Goal: Ask a question

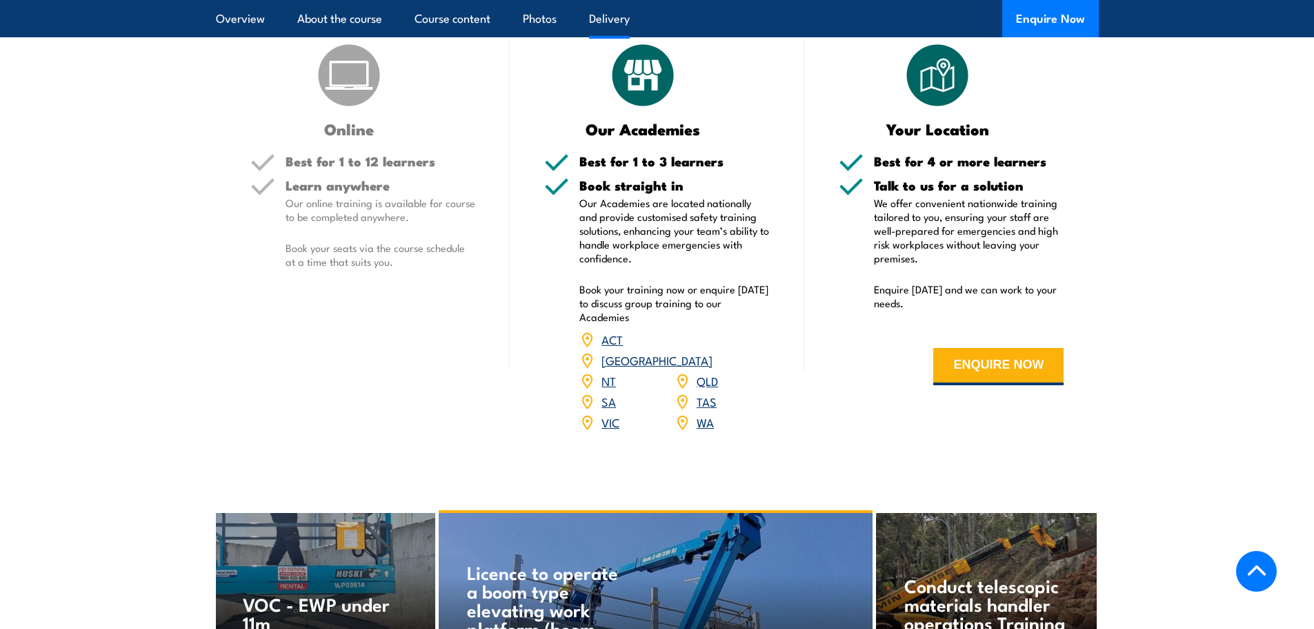
scroll to position [1574, 0]
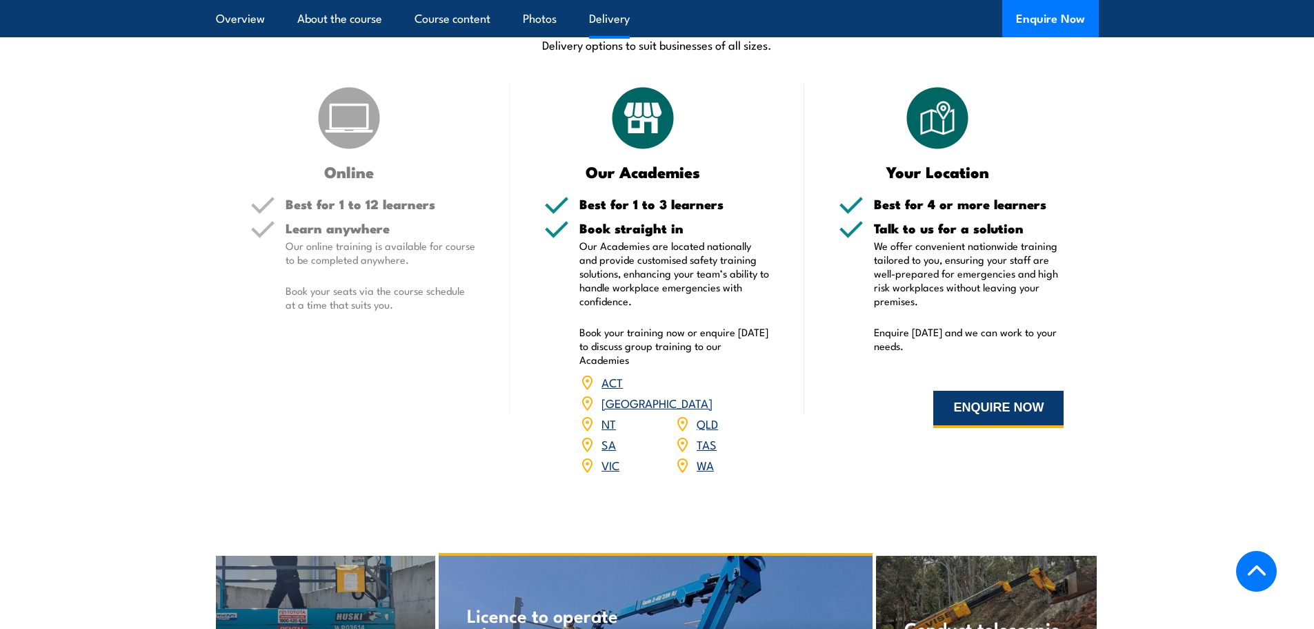
click at [1024, 404] on button "ENQUIRE NOW" at bounding box center [998, 408] width 130 height 37
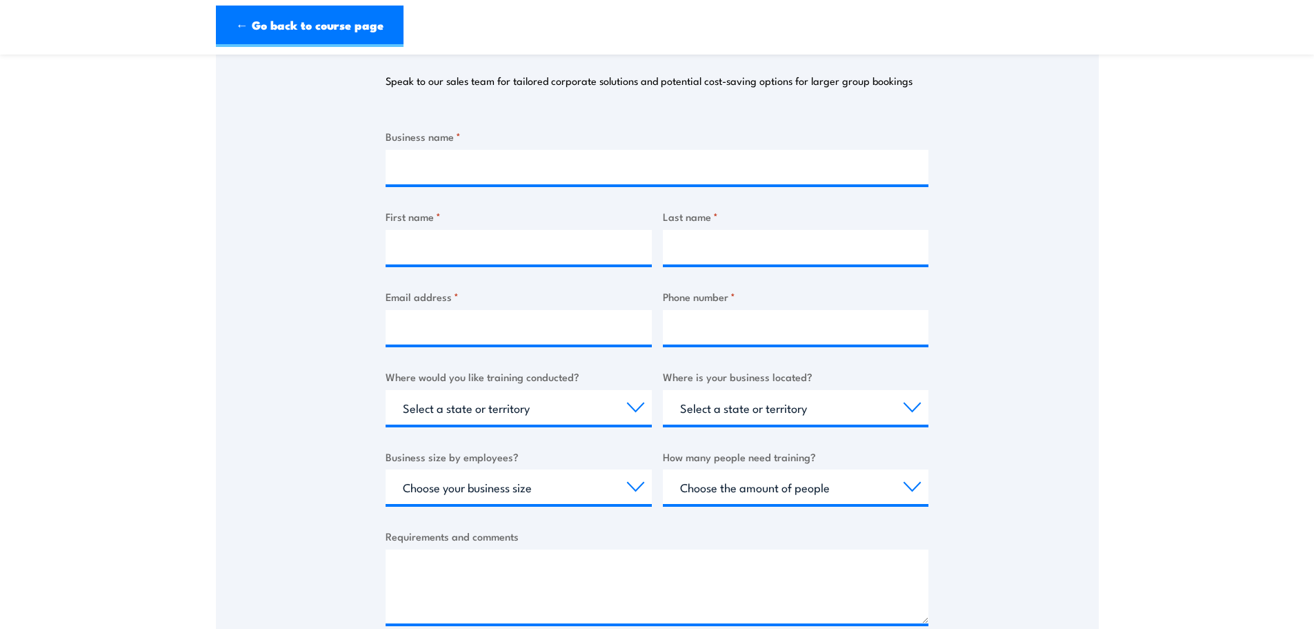
scroll to position [207, 0]
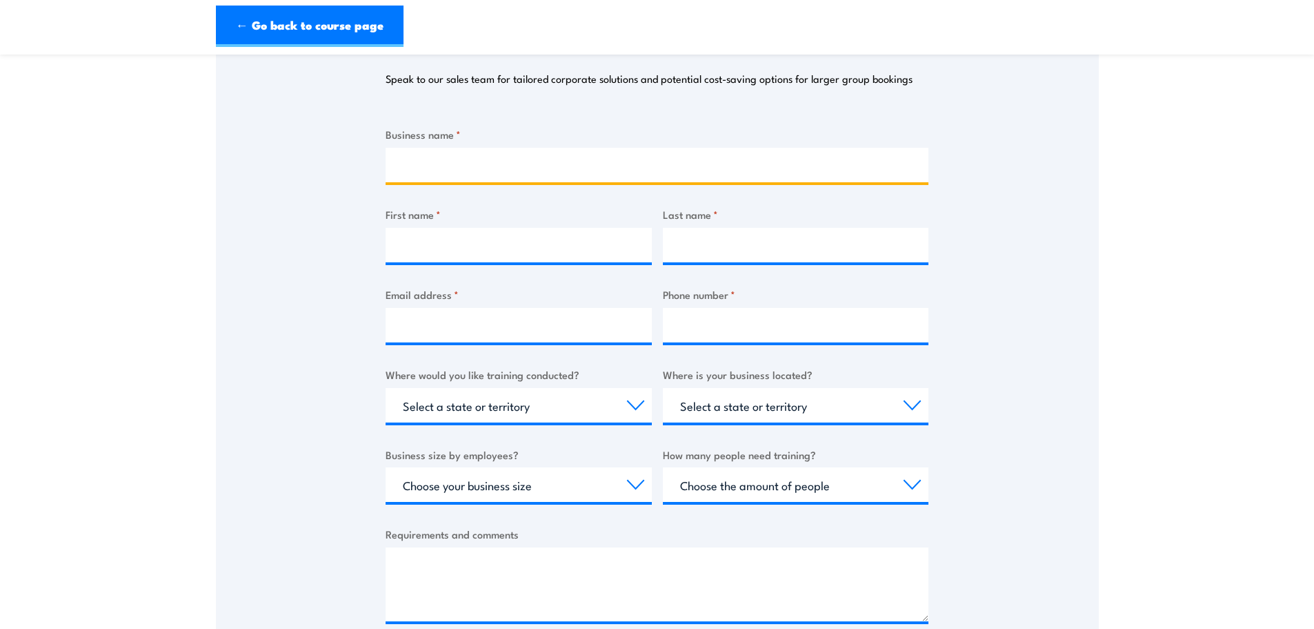
click at [523, 175] on input "Business name *" at bounding box center [657, 165] width 543 height 34
type input "Rodopi Australia Pty Ltd"
type input "Scott"
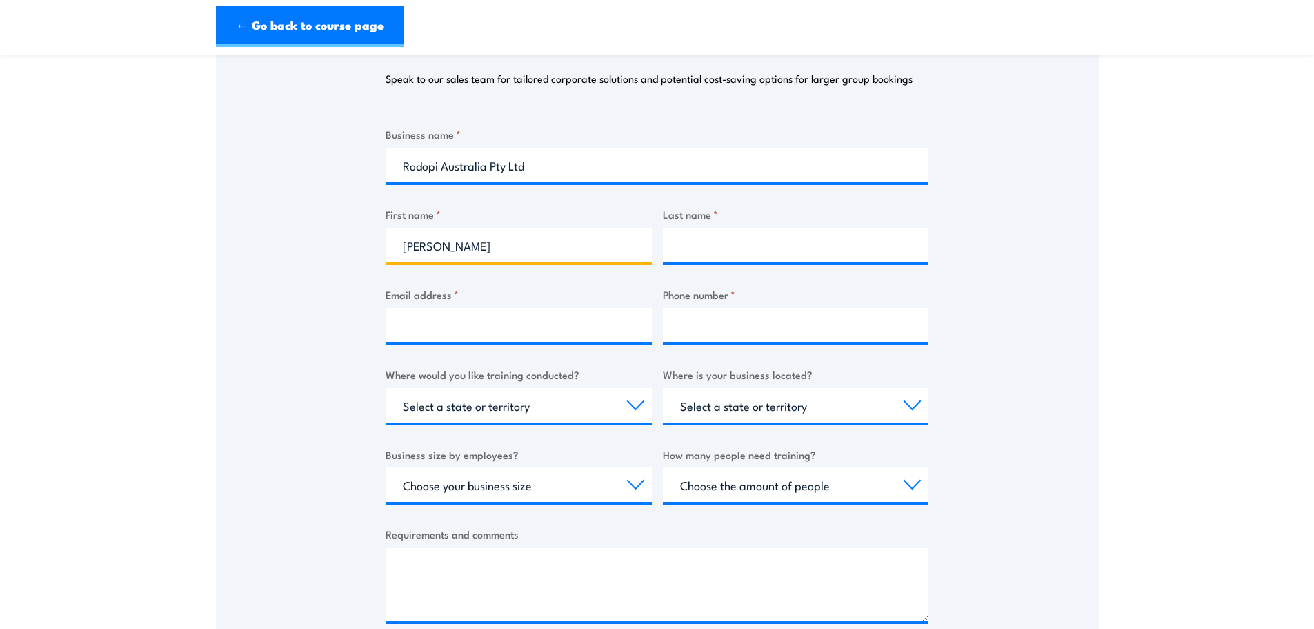
type input "Simmons"
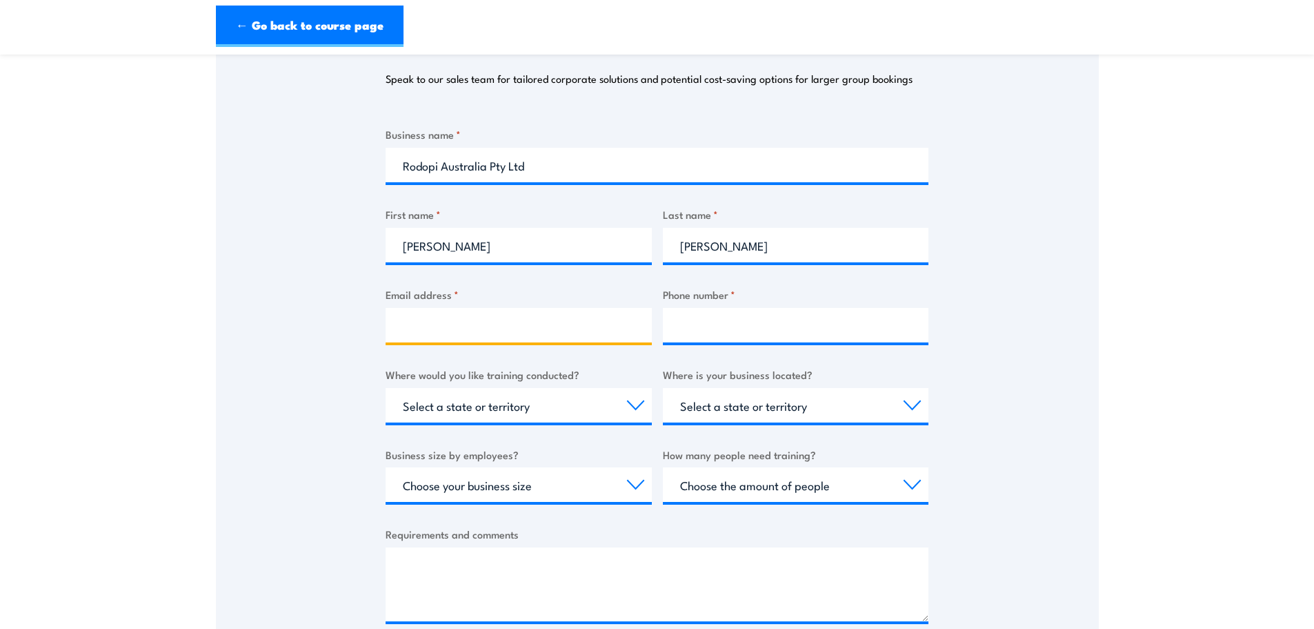
type input "s.simmons@rodopi.de"
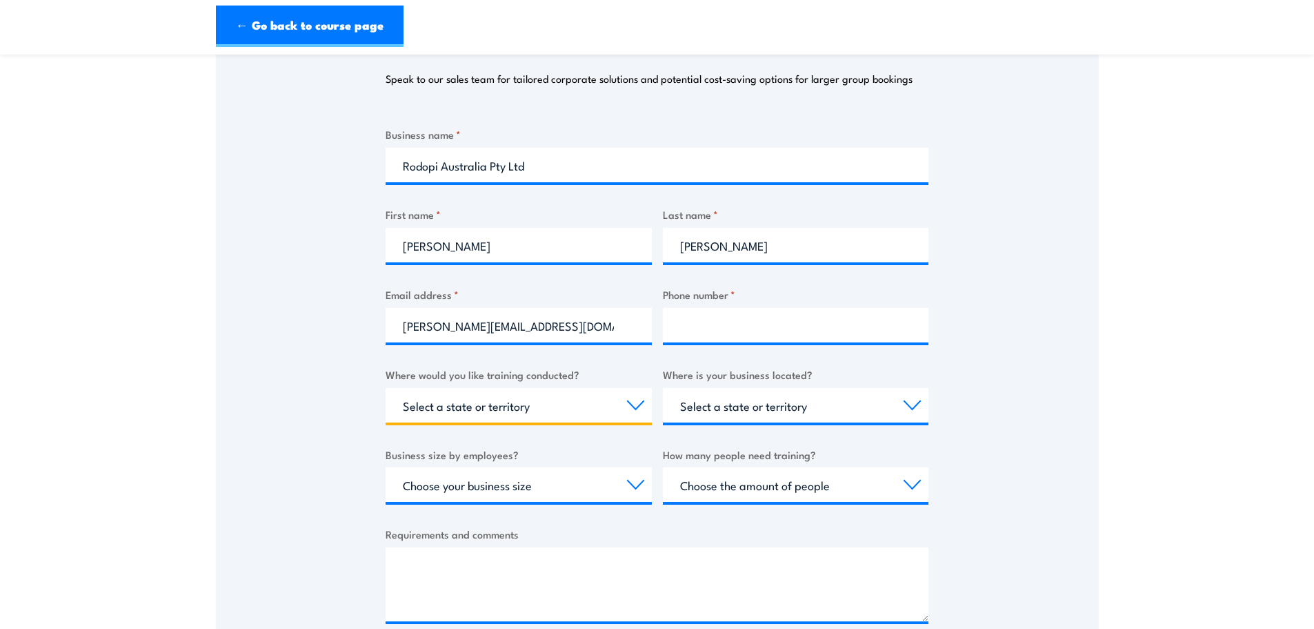
select select "VIC"
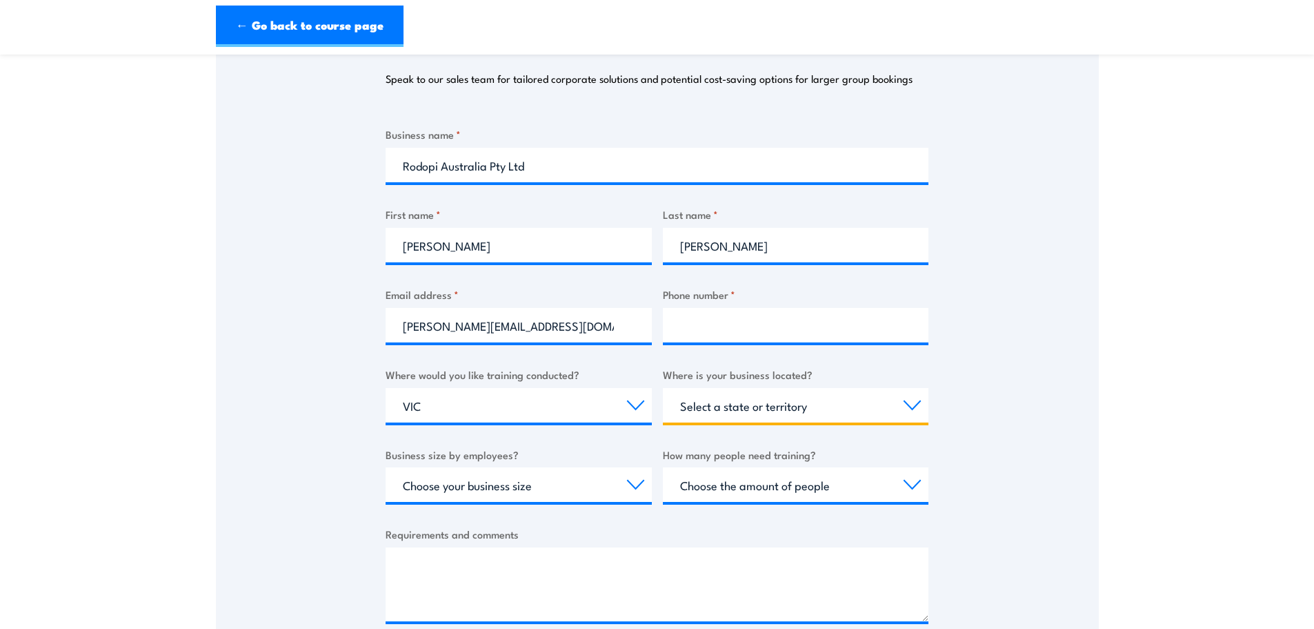
select select "VIC"
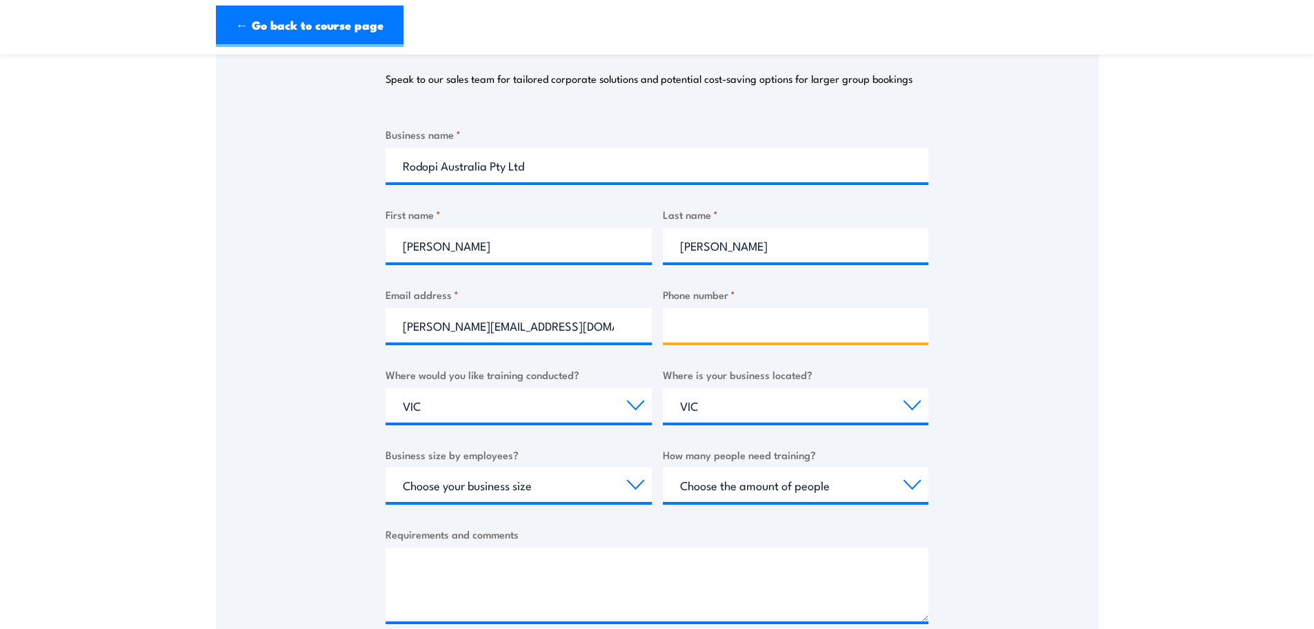
click at [708, 323] on input "Phone number *" at bounding box center [796, 325] width 266 height 34
type input "0474264571"
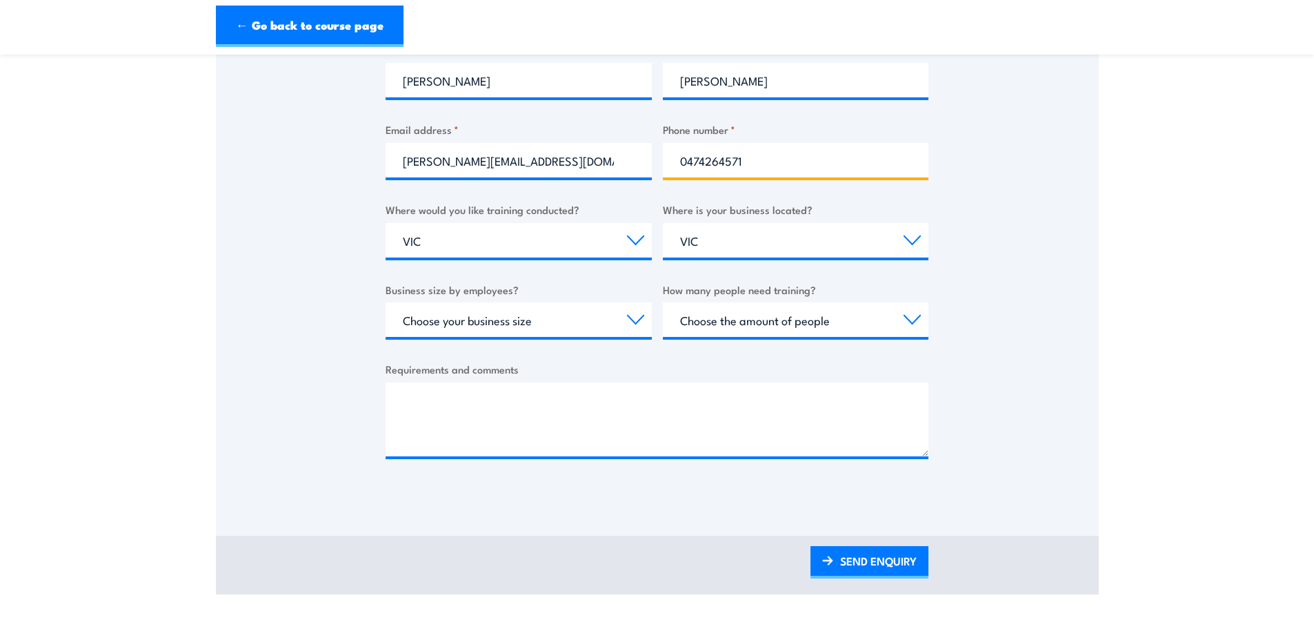
scroll to position [414, 0]
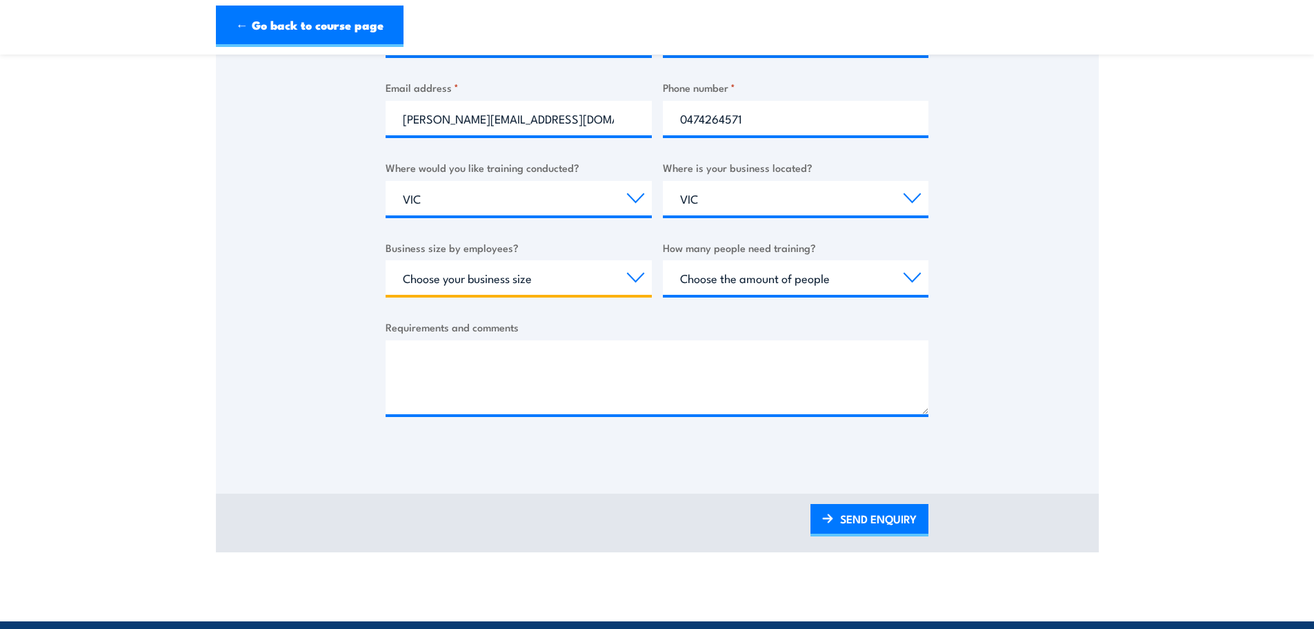
click at [595, 276] on select "Choose your business size 1 to 19 20 to 199 200+" at bounding box center [519, 277] width 266 height 34
select select "1 to 19"
click at [386, 260] on select "Choose your business size 1 to 19 20 to 199 200+" at bounding box center [519, 277] width 266 height 34
click at [738, 267] on select "Choose the amount of people 1 to 4 5 to 19 20+" at bounding box center [796, 277] width 266 height 34
select select "1 to 4"
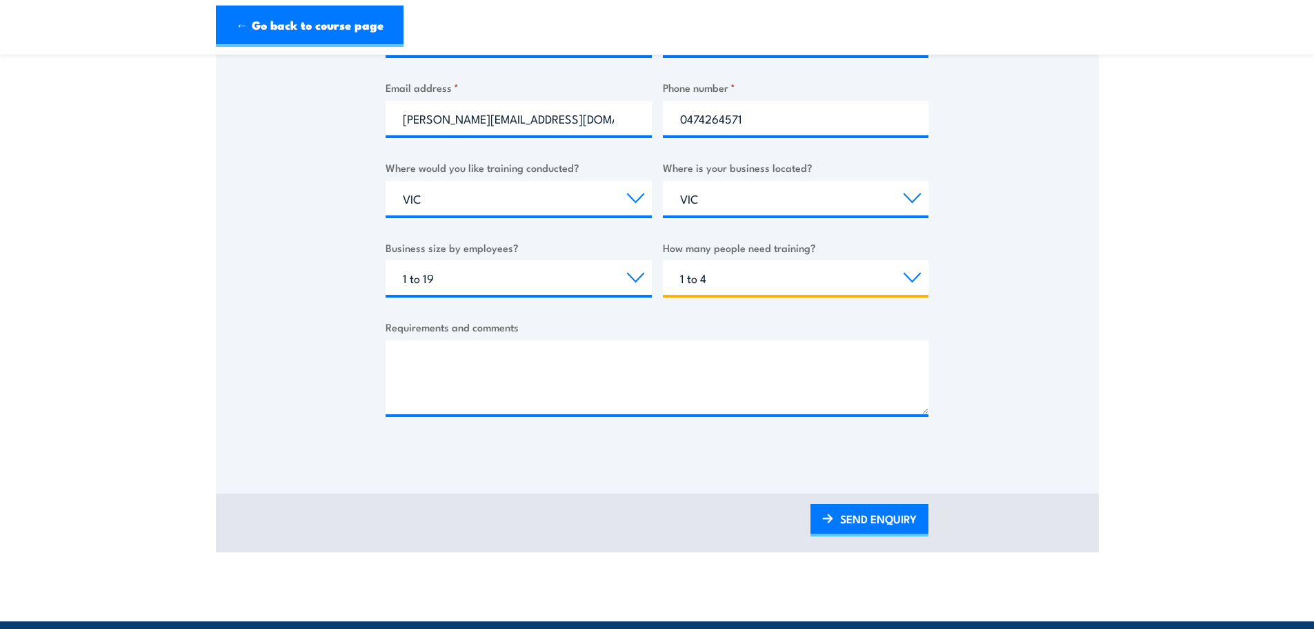
click at [663, 260] on select "Choose the amount of people 1 to 4 5 to 19 20+" at bounding box center [796, 277] width 266 height 34
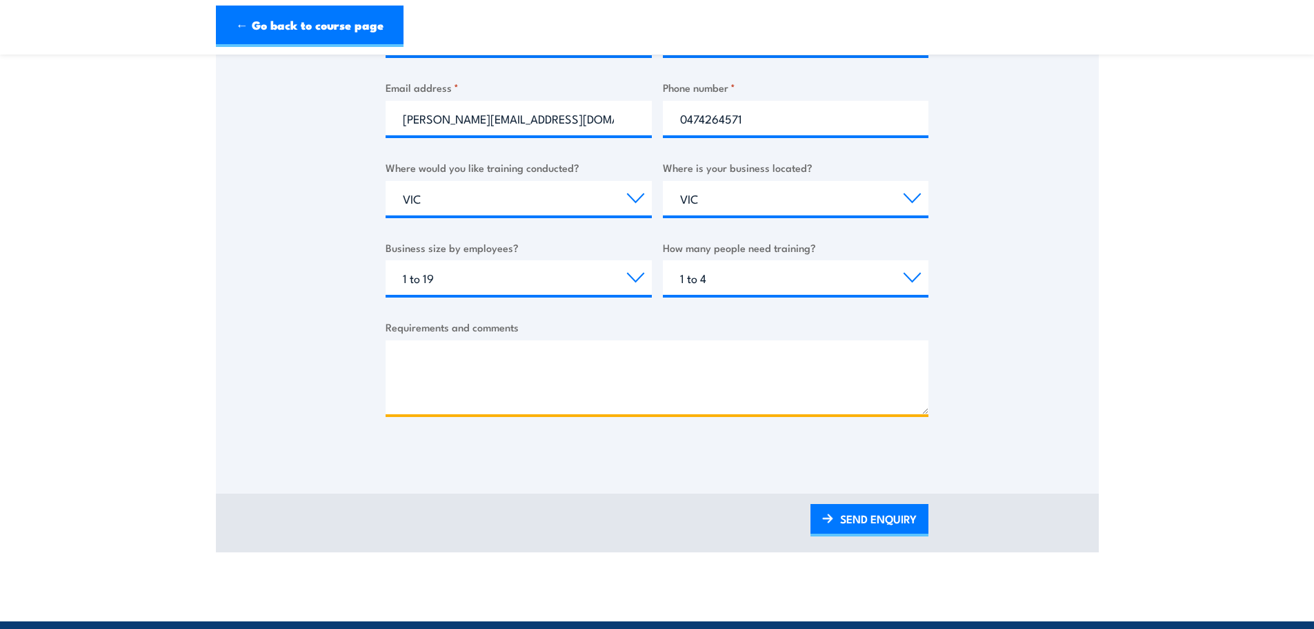
click at [494, 348] on textarea "Requirements and comments" at bounding box center [657, 377] width 543 height 74
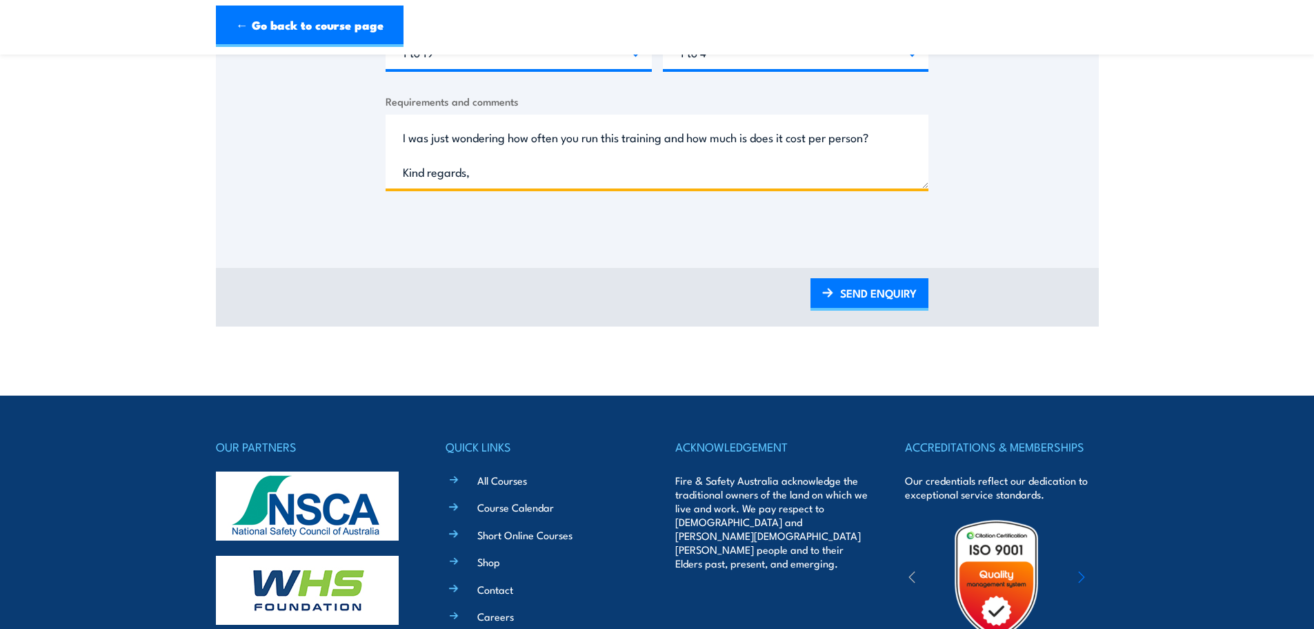
scroll to position [56, 0]
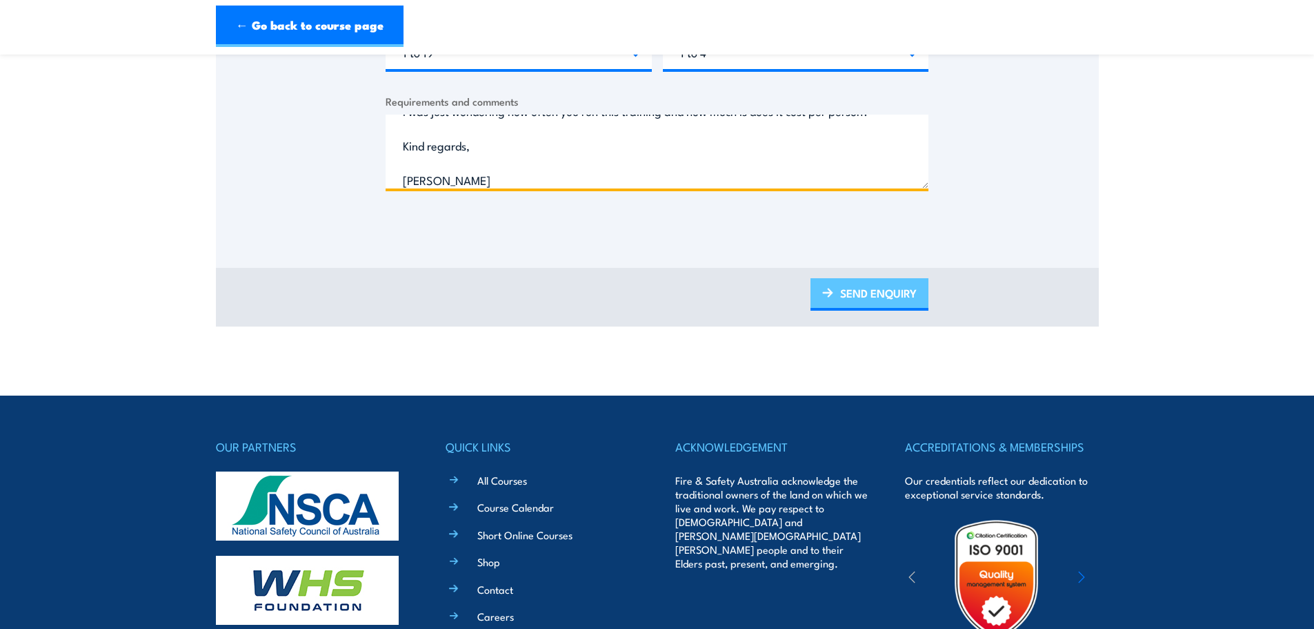
type textarea "Hello, I was just wondering how often you run this training and how much is doe…"
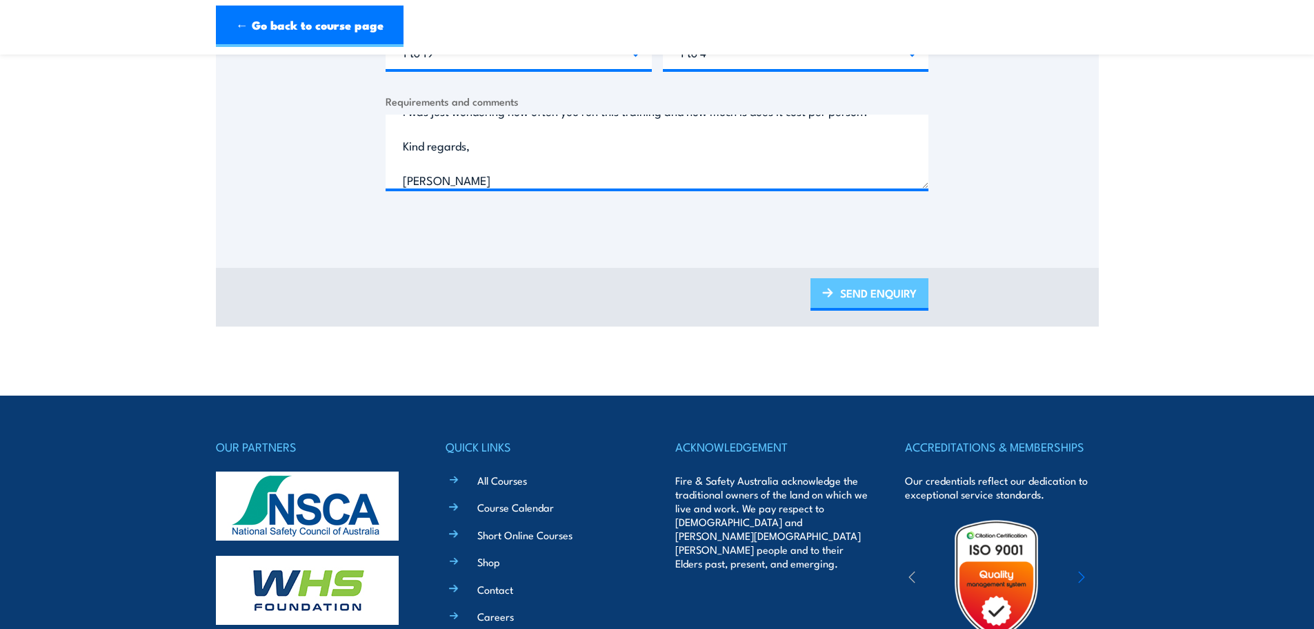
click at [840, 299] on link "SEND ENQUIRY" at bounding box center [870, 294] width 118 height 32
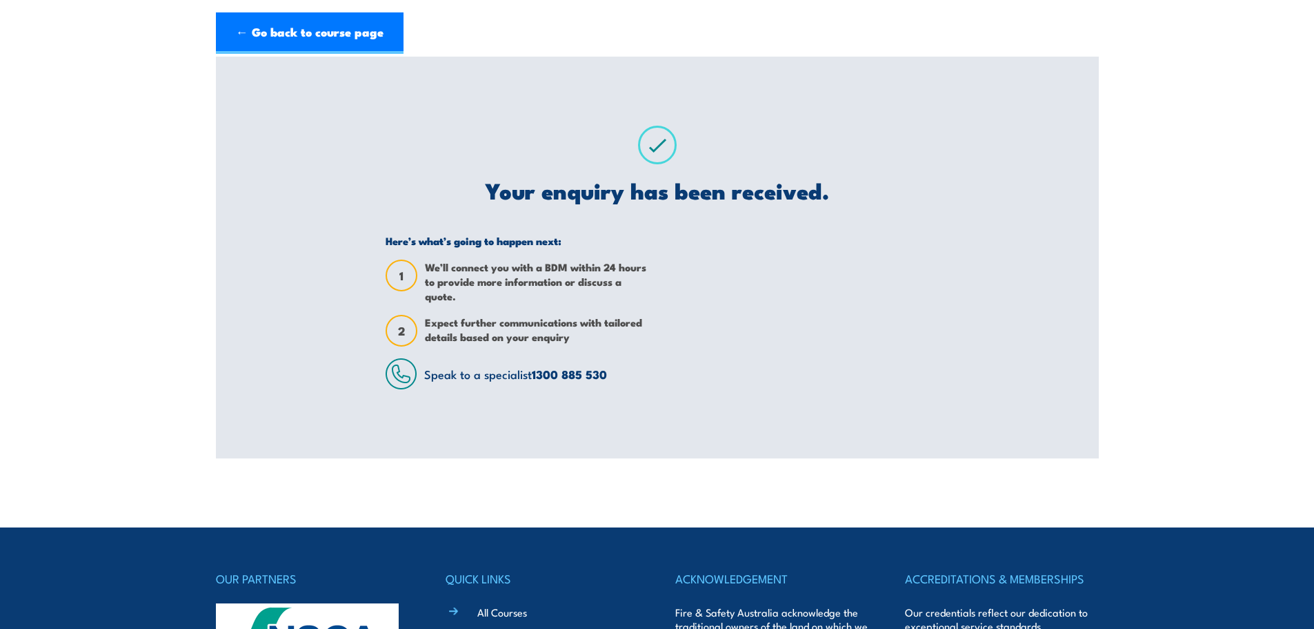
scroll to position [0, 0]
